Goal: Task Accomplishment & Management: Manage account settings

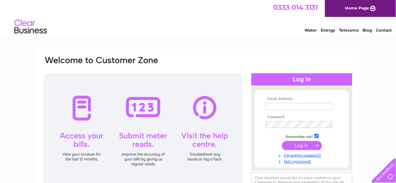
type input "[EMAIL_ADDRESS][DOMAIN_NAME]"
click at [296, 144] on input "submit" at bounding box center [302, 145] width 40 height 9
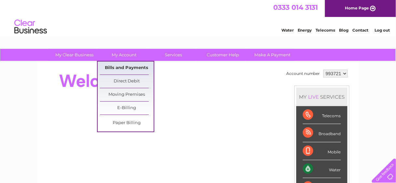
click at [124, 68] on link "Bills and Payments" at bounding box center [127, 68] width 54 height 13
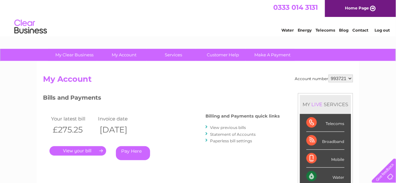
click at [214, 127] on link "View previous bills" at bounding box center [228, 127] width 36 height 5
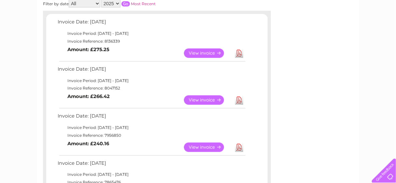
scroll to position [104, 0]
